Goal: Information Seeking & Learning: Understand process/instructions

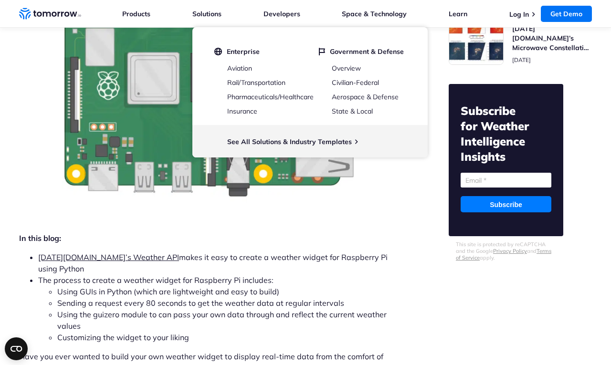
scroll to position [395, 0]
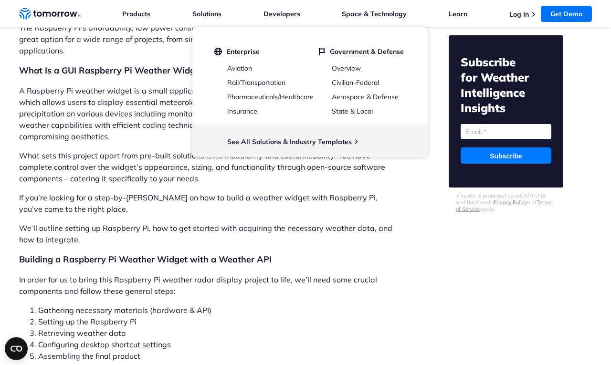
scroll to position [790, 0]
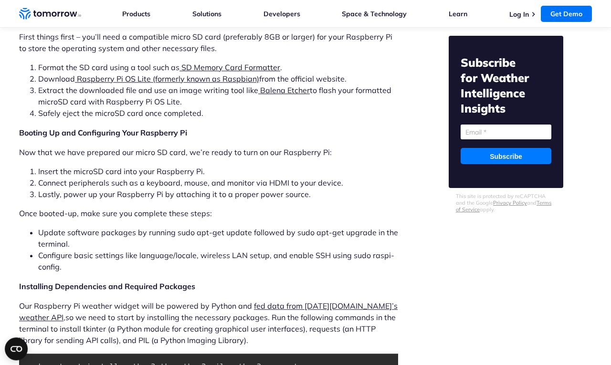
scroll to position [1909, 0]
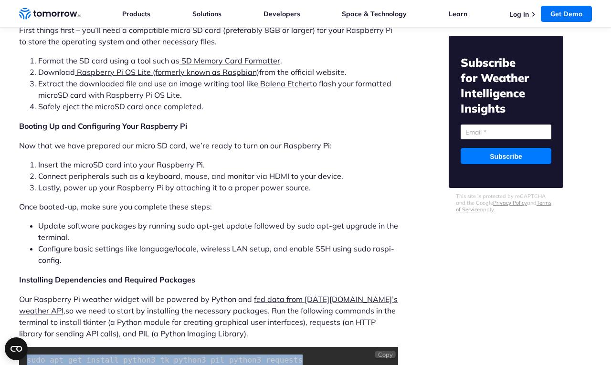
drag, startPoint x: 285, startPoint y: 327, endPoint x: 26, endPoint y: 325, distance: 259.0
click at [26, 347] on pre "sudo apt - get install python3 - tk python3 - pil python3 - requests" at bounding box center [208, 360] width 379 height 27
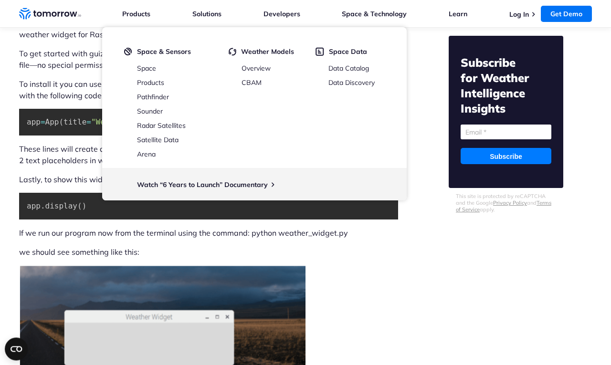
scroll to position [3291, 0]
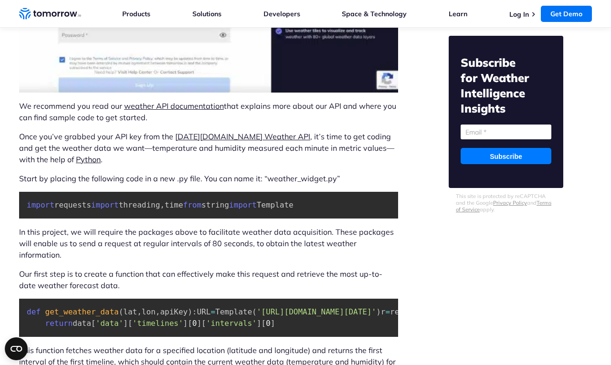
scroll to position [2699, 0]
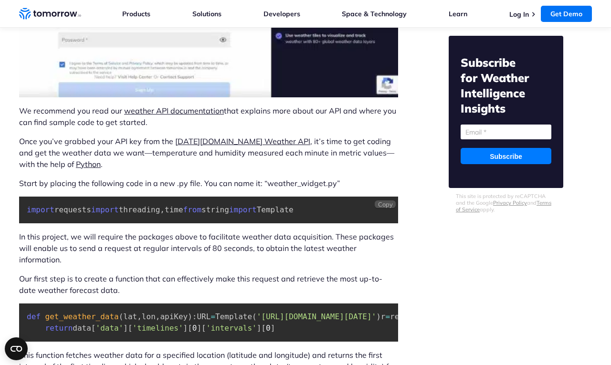
drag, startPoint x: 27, startPoint y: 176, endPoint x: 176, endPoint y: 228, distance: 157.8
click at [176, 223] on pre "import requests import threading , time from string import Template" at bounding box center [208, 210] width 379 height 27
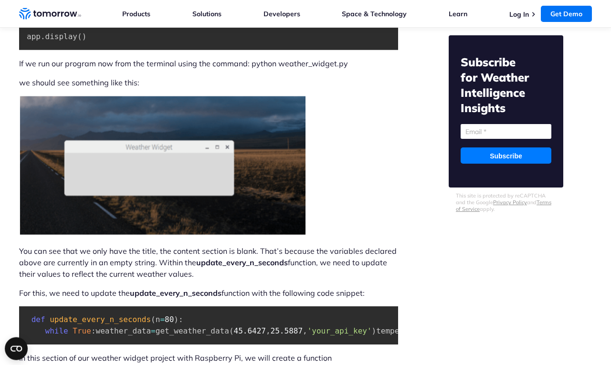
scroll to position [3489, 0]
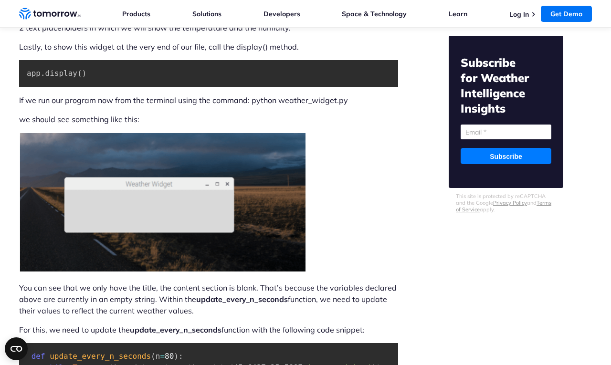
drag, startPoint x: 186, startPoint y: 116, endPoint x: 23, endPoint y: 93, distance: 164.7
click at [116, 87] on pre "app . display ( )" at bounding box center [208, 73] width 379 height 27
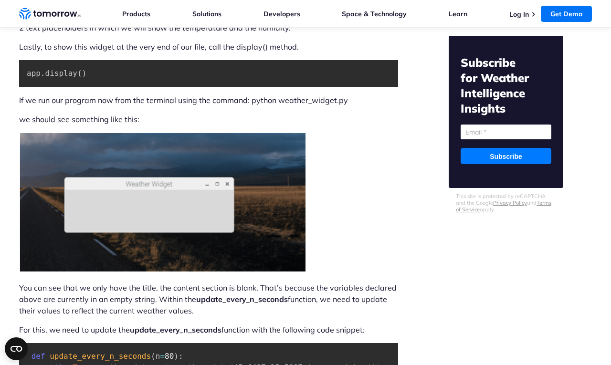
drag, startPoint x: 168, startPoint y: 57, endPoint x: 228, endPoint y: 55, distance: 60.1
drag, startPoint x: 97, startPoint y: 200, endPoint x: 25, endPoint y: 191, distance: 72.1
click at [25, 87] on pre "app . display ( )" at bounding box center [208, 73] width 379 height 27
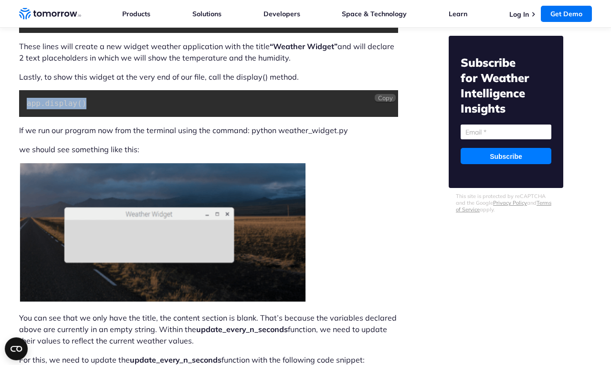
scroll to position [3357, 0]
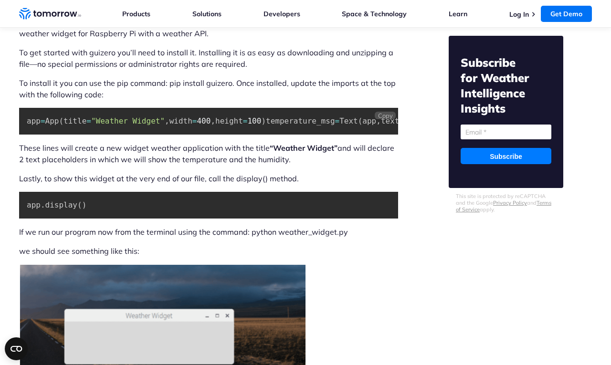
click at [301, 135] on pre "app = App ( title = "Weather Widget" , width = 400 , height = 100 ) temperature…" at bounding box center [208, 121] width 379 height 27
click at [385, 119] on span "Copy" at bounding box center [385, 116] width 15 height 8
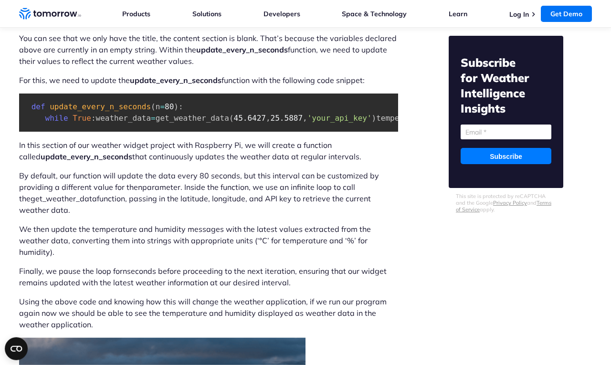
scroll to position [3752, 0]
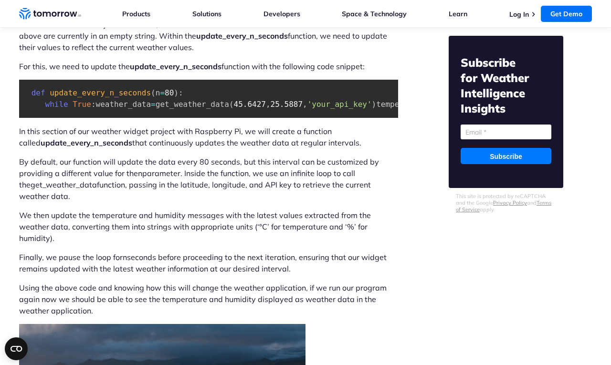
click at [310, 53] on p "You can see that we only have the title, the content section is blank. That’s b…" at bounding box center [208, 36] width 379 height 34
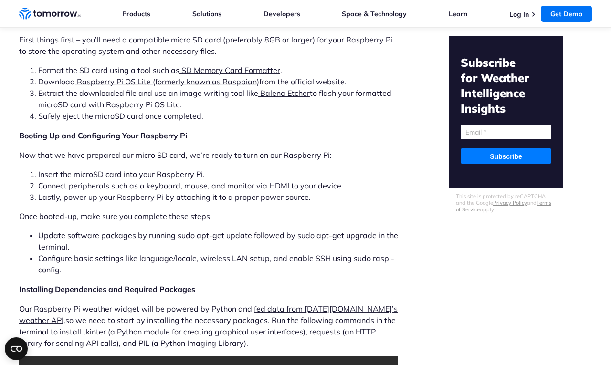
scroll to position [1975, 0]
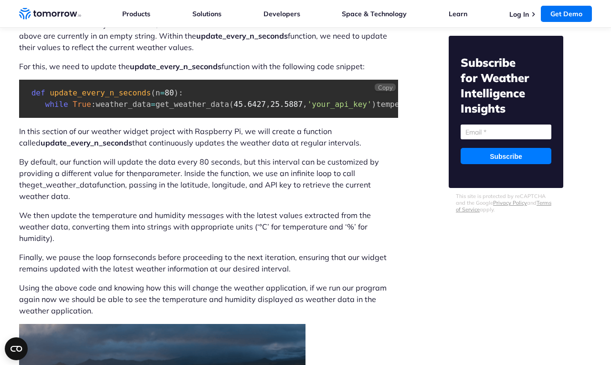
scroll to position [0, 73]
drag, startPoint x: 62, startPoint y: 267, endPoint x: 393, endPoint y: 271, distance: 331.5
click at [393, 118] on pre "def update_every_n_seconds ( n = 80 ) : while True : weather_data = get_weather…" at bounding box center [208, 99] width 379 height 38
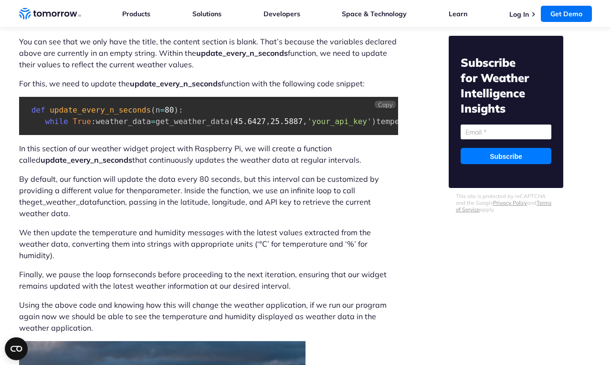
scroll to position [3752, 0]
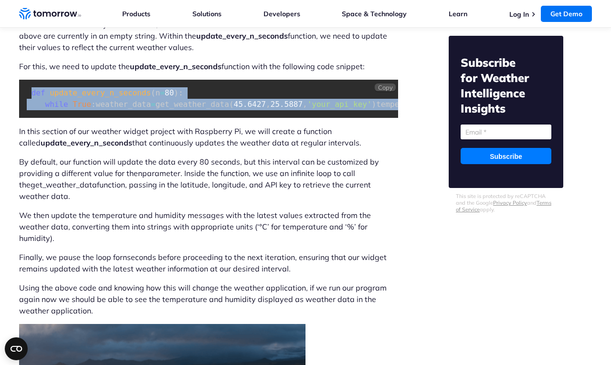
drag, startPoint x: 128, startPoint y: 298, endPoint x: 30, endPoint y: 222, distance: 124.4
click at [30, 118] on pre "def update_every_n_seconds ( n = 80 ) : while True : weather_data = get_weather…" at bounding box center [208, 99] width 379 height 38
click at [382, 91] on span "Copy" at bounding box center [385, 87] width 15 height 8
click at [57, 71] on span "For this, we need to update the update_every_n_seconds function with the follow…" at bounding box center [191, 67] width 345 height 10
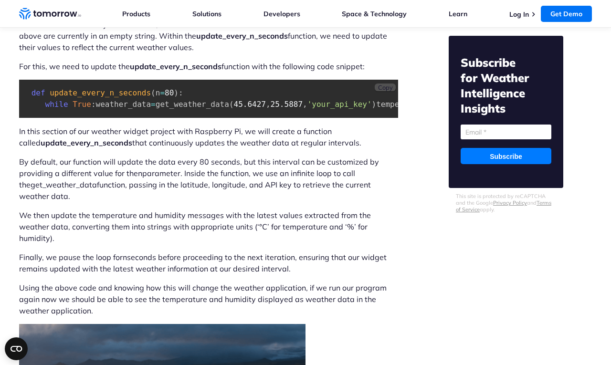
click at [383, 91] on span "Copy" at bounding box center [385, 87] width 15 height 8
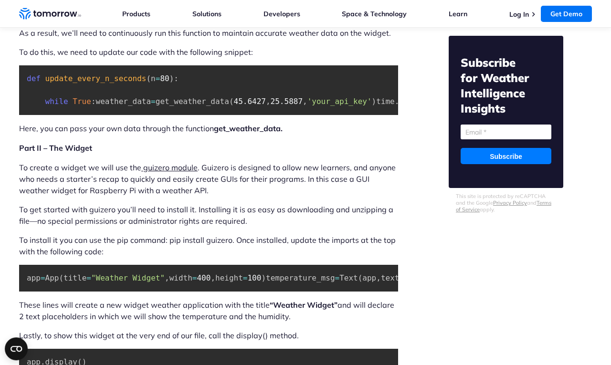
scroll to position [3225, 0]
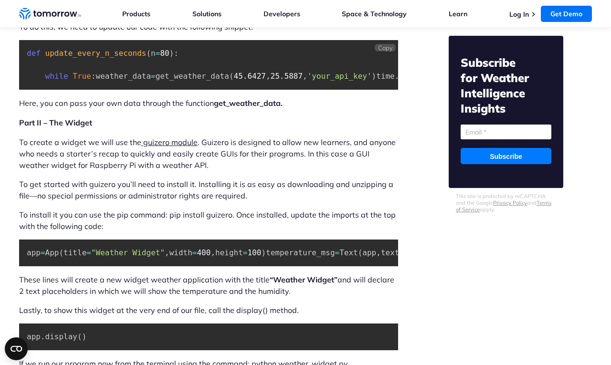
drag, startPoint x: 104, startPoint y: 181, endPoint x: 26, endPoint y: 164, distance: 79.6
click at [26, 90] on pre "def update_every_n_seconds ( n = 80 ) : while True : weather_data = get_weather…" at bounding box center [208, 65] width 379 height 50
copy code "thread = threading . Thread ( target = update_every_n_seconds , daemon = True )…"
